Goal: Information Seeking & Learning: Learn about a topic

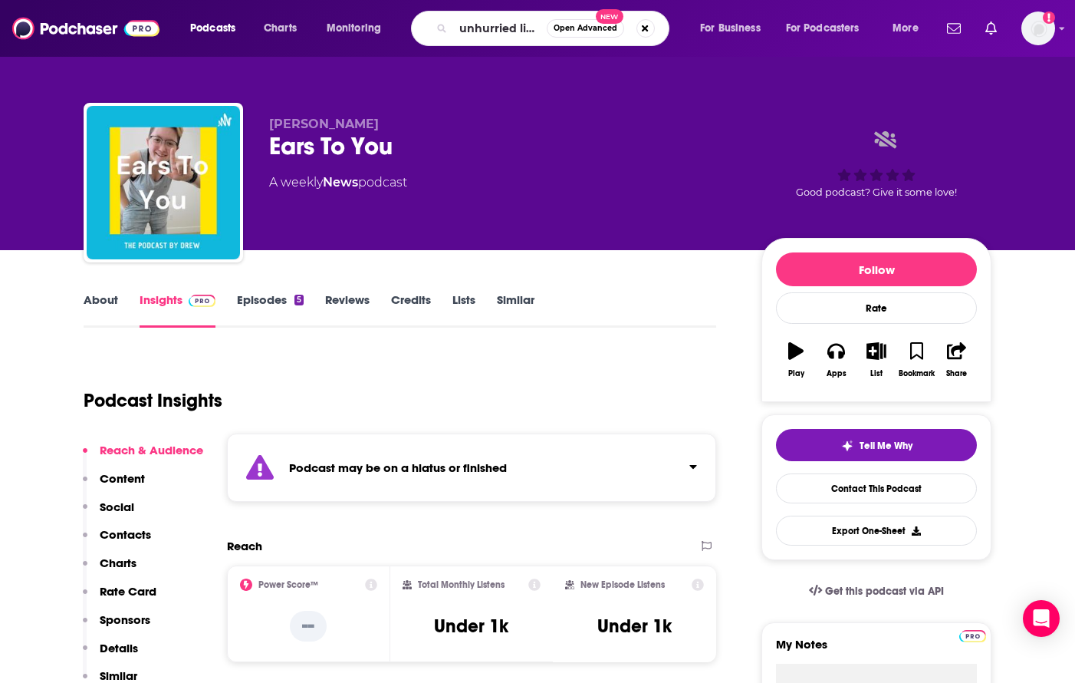
type input "unhurried living"
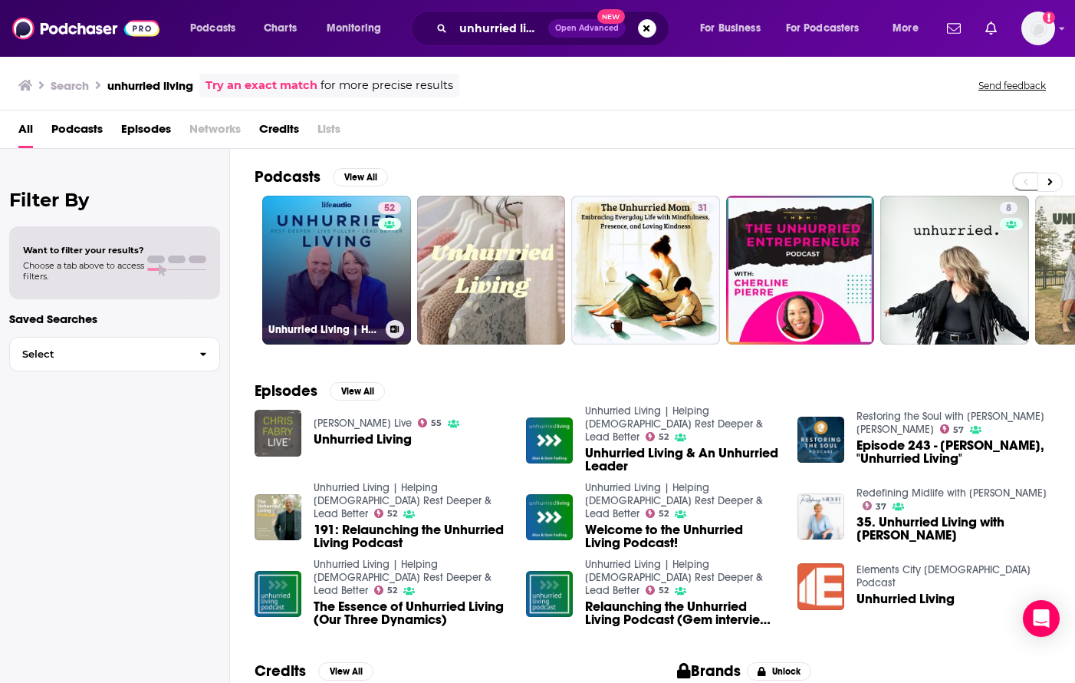
click at [327, 284] on link "52 Unhurried Living | Helping [DEMOGRAPHIC_DATA] Rest Deeper & Lead Better" at bounding box center [336, 270] width 149 height 149
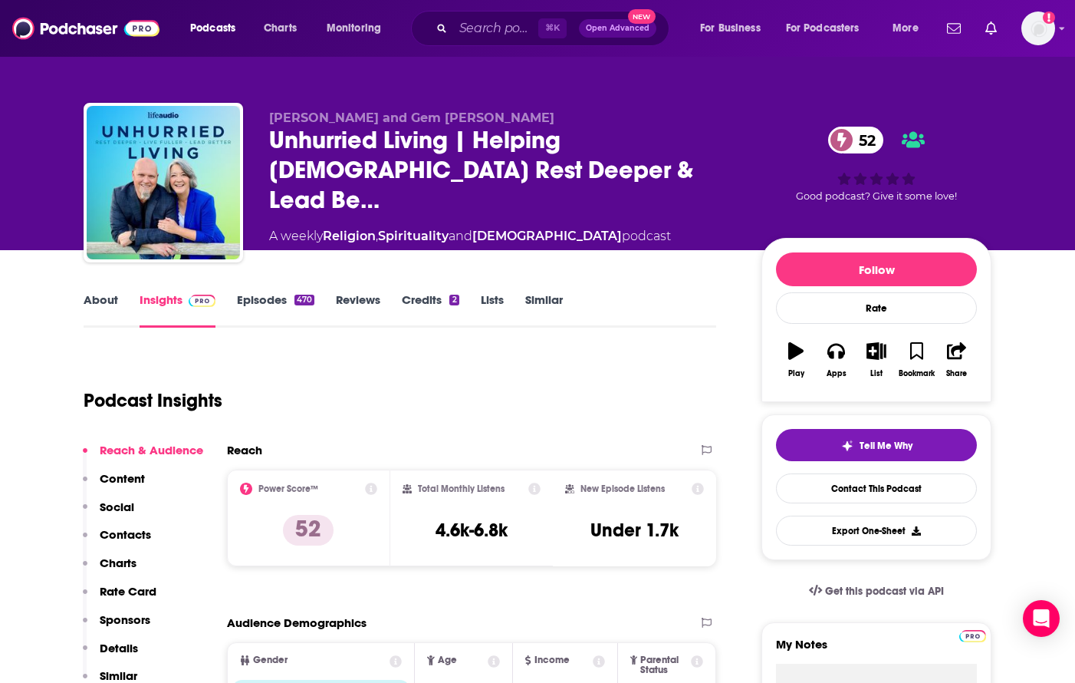
click at [910, 109] on div "[PERSON_NAME] and Gem [PERSON_NAME] Unhurried Living | Helping [DEMOGRAPHIC_DAT…" at bounding box center [538, 186] width 908 height 166
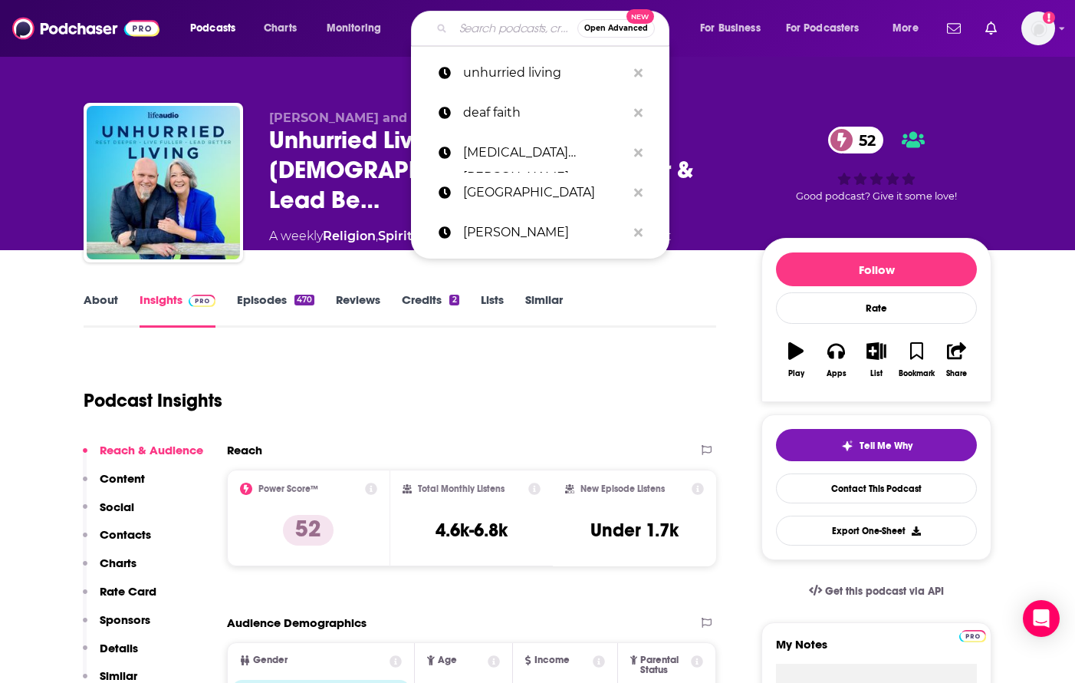
click at [486, 27] on input "Search podcasts, credits, & more..." at bounding box center [515, 28] width 124 height 25
type input "j"
